Goal: Task Accomplishment & Management: Use online tool/utility

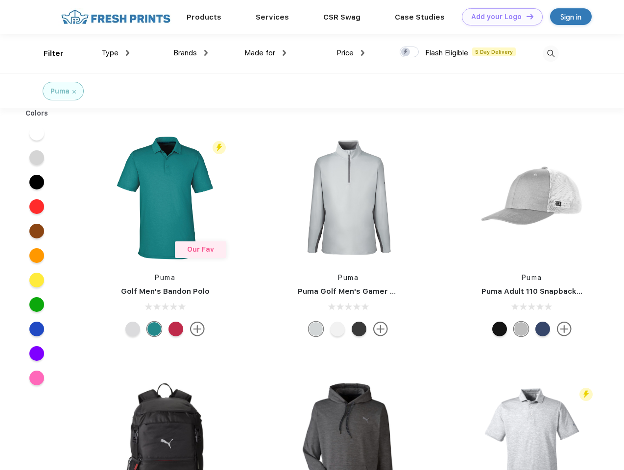
click at [498, 17] on link "Add your Logo Design Tool" at bounding box center [502, 16] width 81 height 17
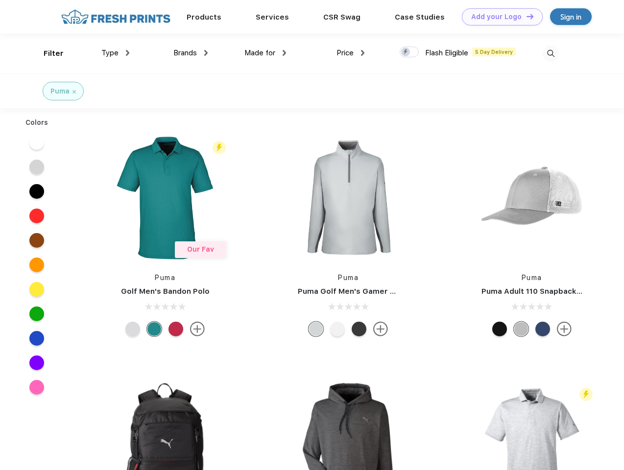
click at [0, 0] on div "Design Tool" at bounding box center [0, 0] width 0 height 0
click at [525, 16] on link "Add your Logo Design Tool" at bounding box center [502, 16] width 81 height 17
click at [47, 53] on div "Filter" at bounding box center [54, 53] width 20 height 11
click at [116, 53] on span "Type" at bounding box center [109, 52] width 17 height 9
click at [190, 53] on span "Brands" at bounding box center [184, 52] width 23 height 9
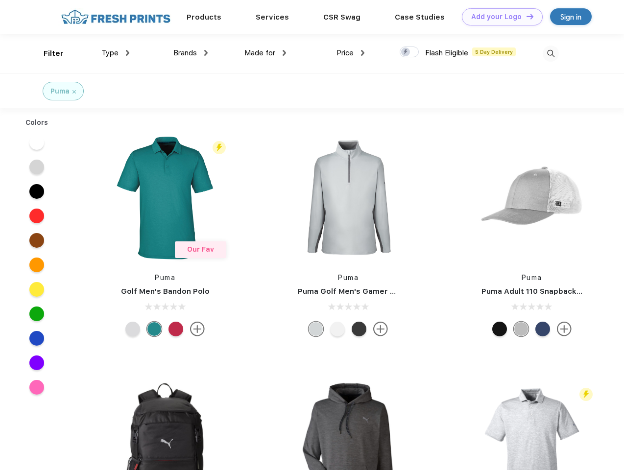
click at [265, 53] on span "Made for" at bounding box center [259, 52] width 31 height 9
click at [350, 53] on span "Price" at bounding box center [344, 52] width 17 height 9
click at [409, 52] on div at bounding box center [408, 52] width 19 height 11
click at [406, 52] on input "checkbox" at bounding box center [402, 49] width 6 height 6
click at [550, 53] on img at bounding box center [550, 54] width 16 height 16
